Goal: Information Seeking & Learning: Learn about a topic

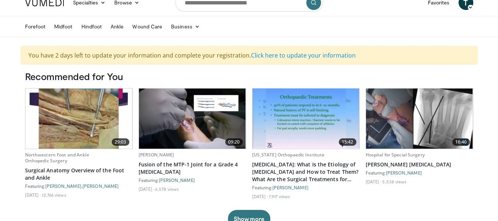
scroll to position [15, 0]
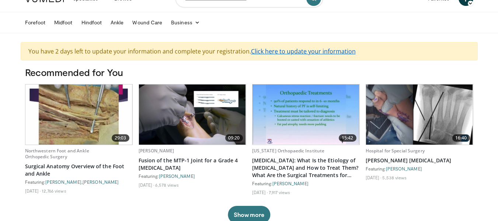
click at [321, 49] on link "Click here to update your information" at bounding box center [303, 51] width 105 height 8
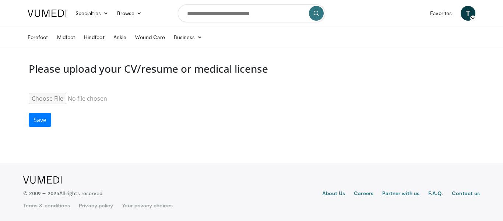
click at [54, 100] on input "Resume" at bounding box center [85, 98] width 113 height 11
type input "**********"
click at [40, 124] on button "Save" at bounding box center [40, 120] width 22 height 14
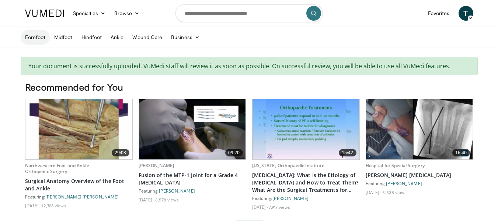
click at [37, 41] on link "Forefoot" at bounding box center [35, 37] width 29 height 15
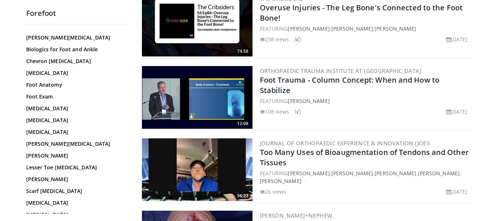
scroll to position [88, 0]
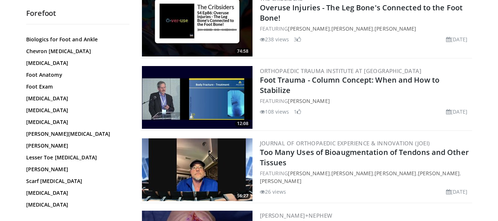
click at [63, 168] on link "Morton Neuroma" at bounding box center [76, 168] width 100 height 7
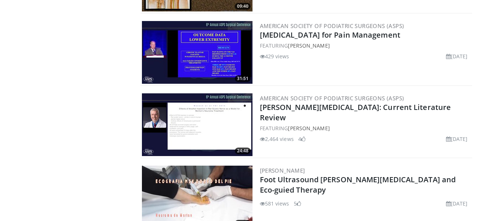
scroll to position [771, 0]
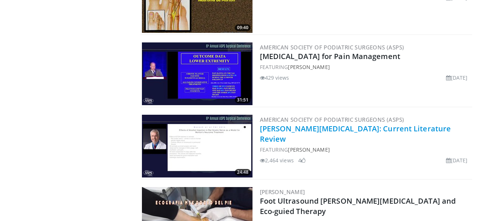
click at [341, 123] on link "[PERSON_NAME][MEDICAL_DATA]: Current Literature Review" at bounding box center [355, 133] width 191 height 20
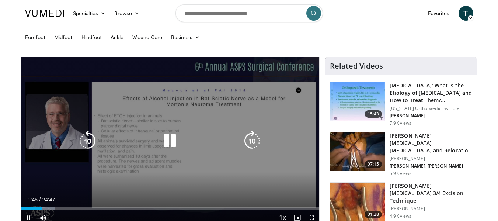
click at [90, 144] on icon "Video Player" at bounding box center [87, 140] width 21 height 21
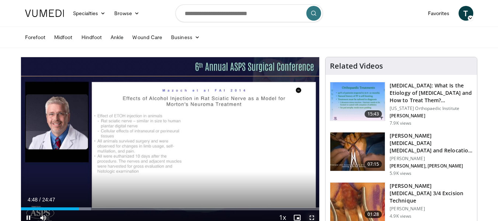
click at [312, 216] on span "Video Player" at bounding box center [311, 217] width 15 height 15
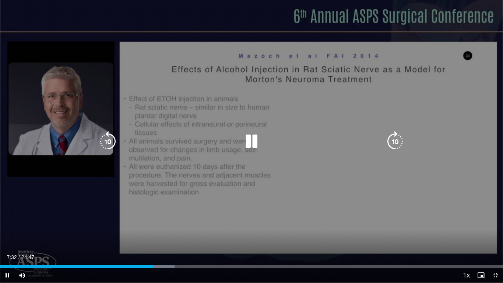
click at [322, 220] on div "10 seconds Tap to unmute" at bounding box center [251, 141] width 503 height 283
click at [409, 183] on div "10 seconds Tap to unmute" at bounding box center [251, 141] width 503 height 283
click at [105, 131] on icon "Video Player" at bounding box center [108, 141] width 21 height 21
click at [246, 147] on icon "Video Player" at bounding box center [251, 141] width 21 height 21
click at [317, 157] on div "10 seconds Tap to unmute" at bounding box center [251, 141] width 503 height 283
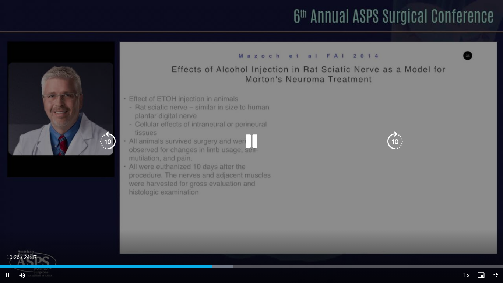
click at [112, 139] on icon "Video Player" at bounding box center [108, 141] width 21 height 21
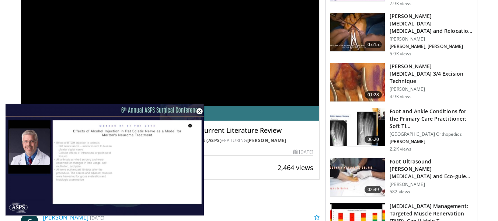
scroll to position [177, 0]
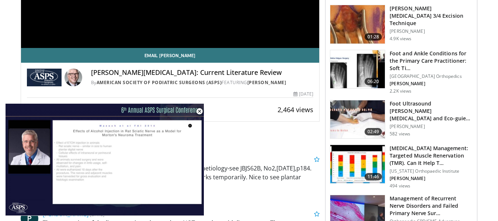
click at [200, 112] on span "Video Player" at bounding box center [199, 111] width 15 height 15
